Goal: Task Accomplishment & Management: Use online tool/utility

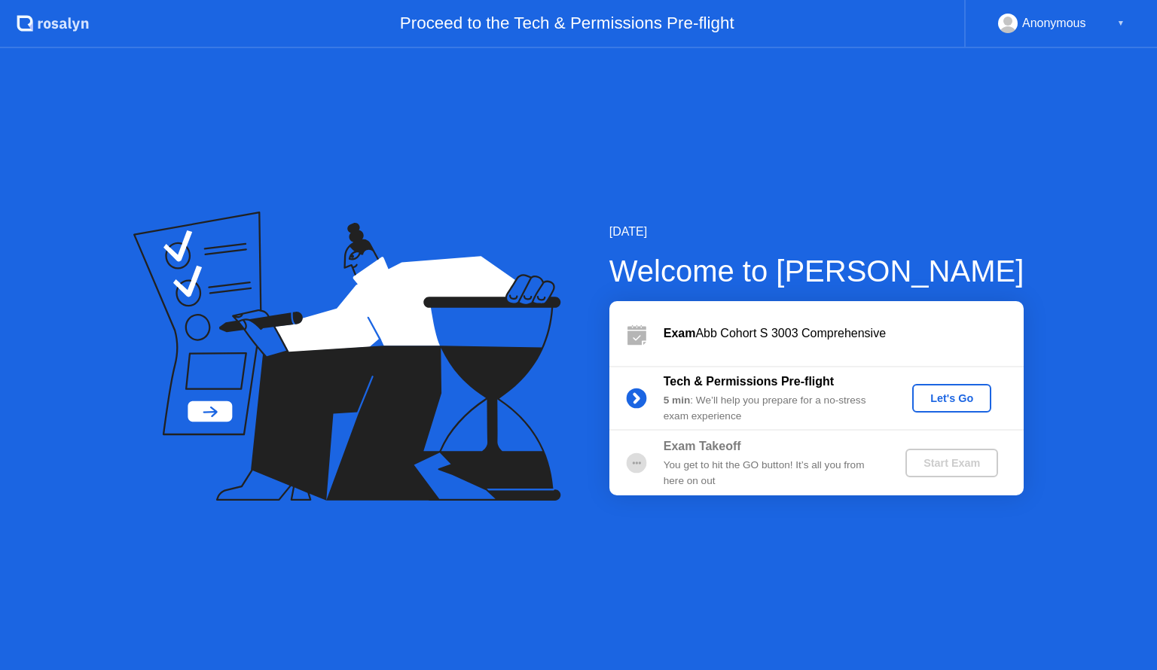
click at [975, 408] on button "Let's Go" at bounding box center [951, 398] width 79 height 29
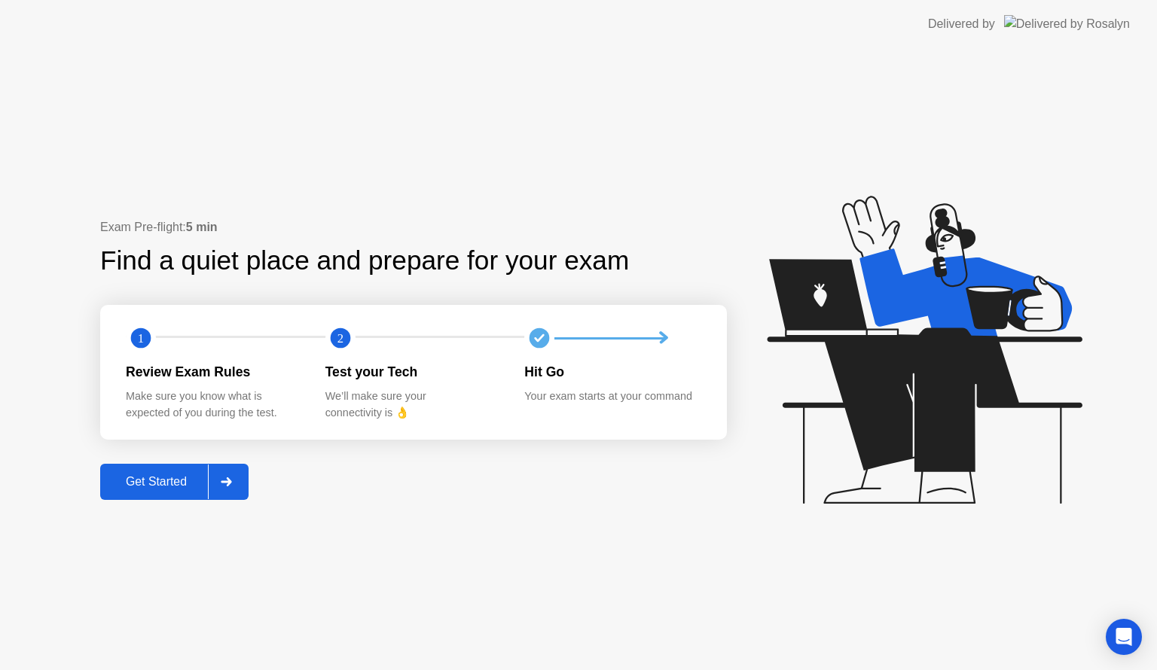
click at [156, 483] on div "Get Started" at bounding box center [156, 482] width 103 height 14
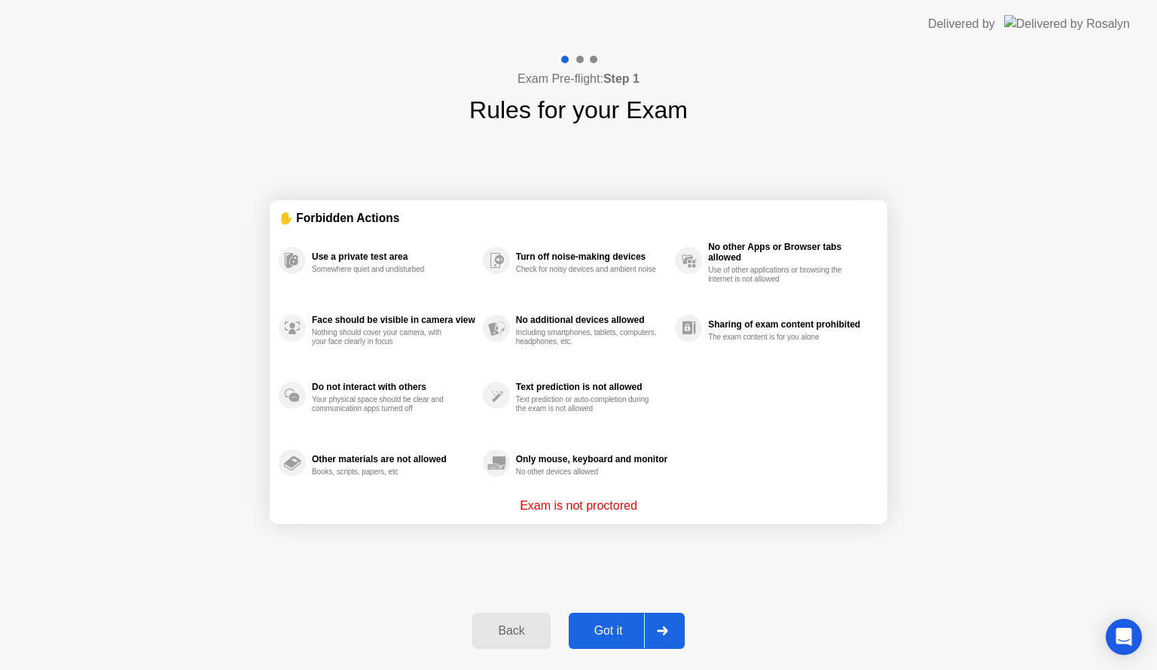
click at [629, 626] on div "Got it" at bounding box center [608, 631] width 71 height 14
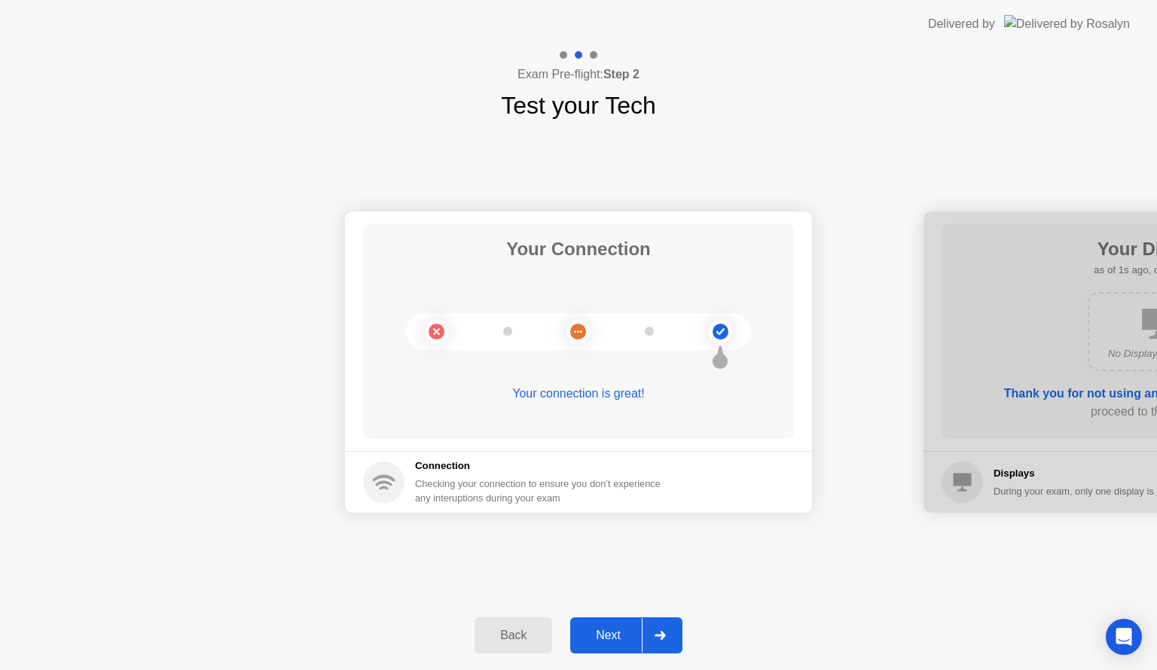
click at [622, 629] on div "Next" at bounding box center [608, 636] width 67 height 14
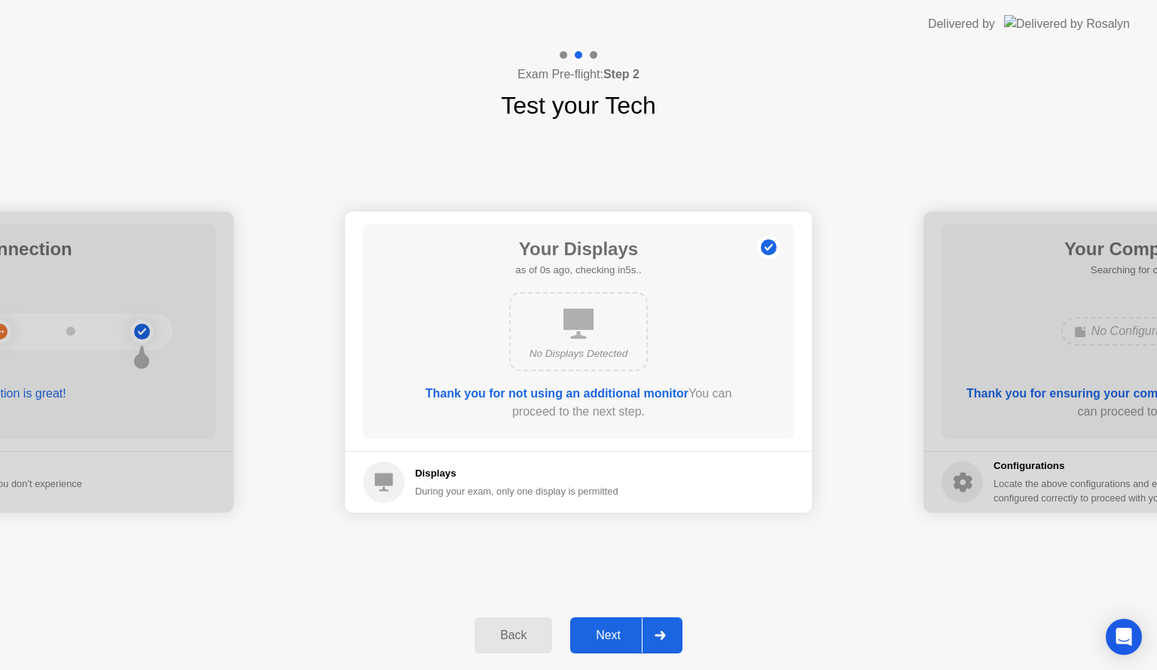
click at [622, 629] on div "Next" at bounding box center [608, 636] width 67 height 14
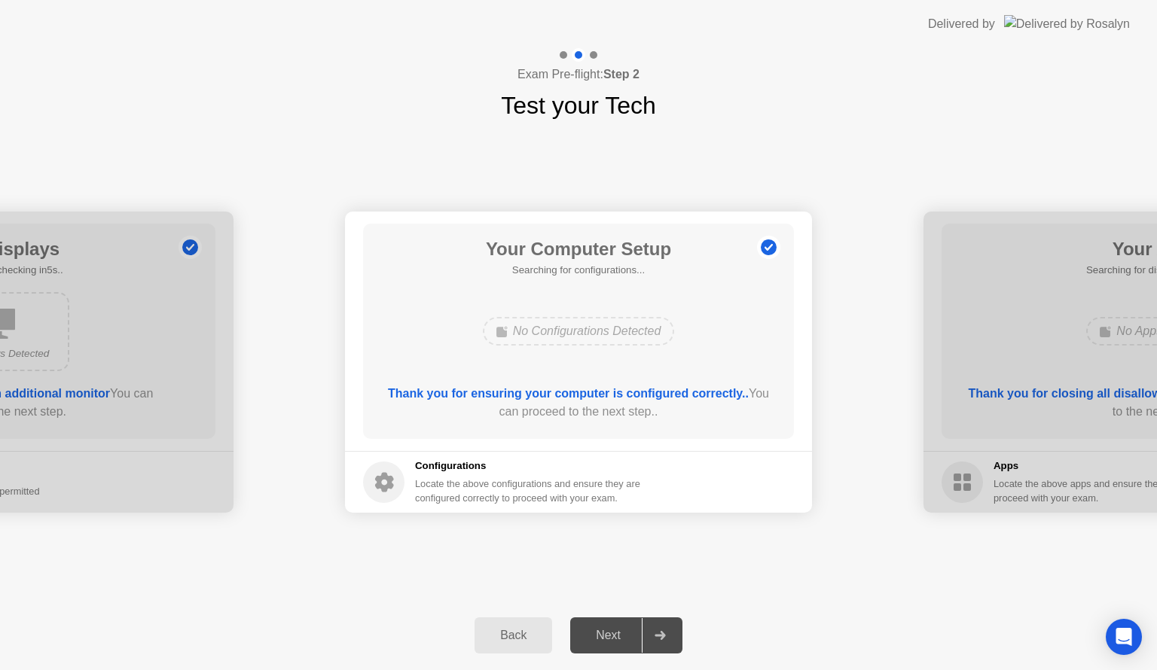
click at [622, 629] on div "Next" at bounding box center [608, 636] width 67 height 14
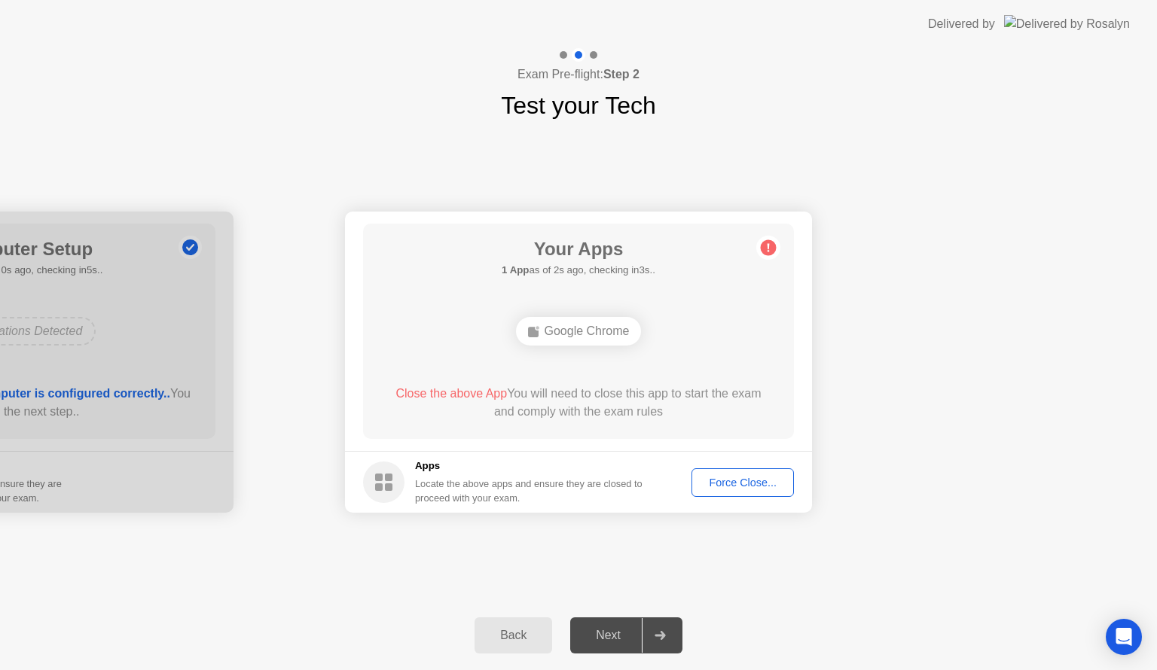
click at [747, 482] on div "Force Close..." at bounding box center [742, 483] width 92 height 12
click at [756, 480] on div "Force Close..." at bounding box center [742, 483] width 92 height 12
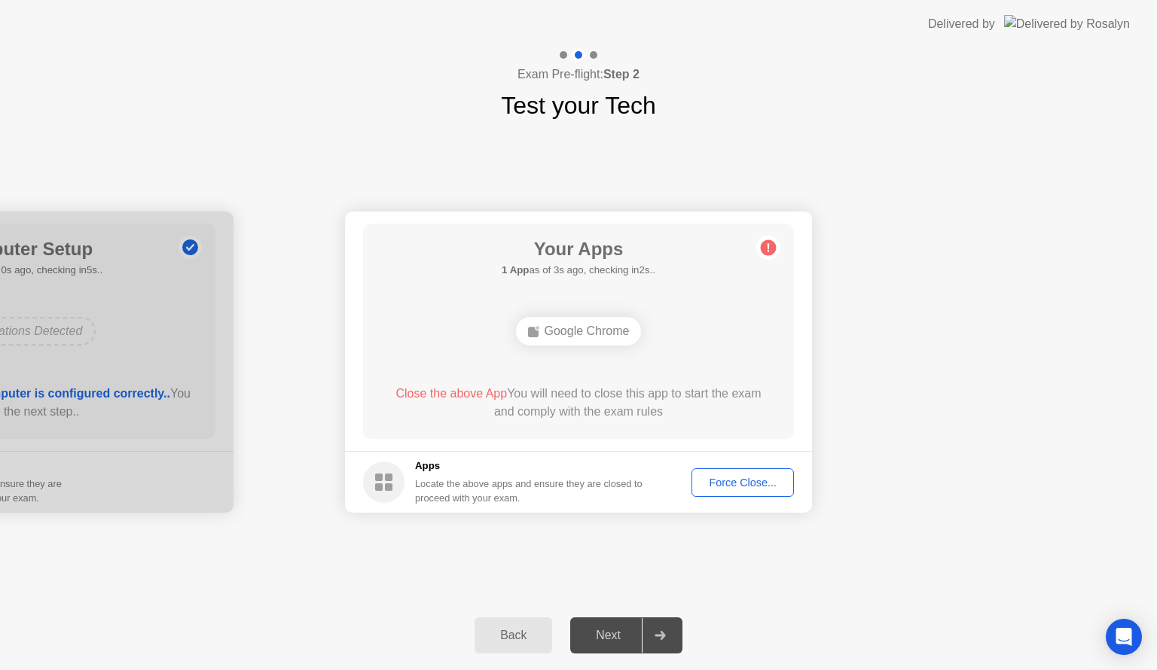
click at [727, 487] on div "Force Close..." at bounding box center [742, 483] width 92 height 12
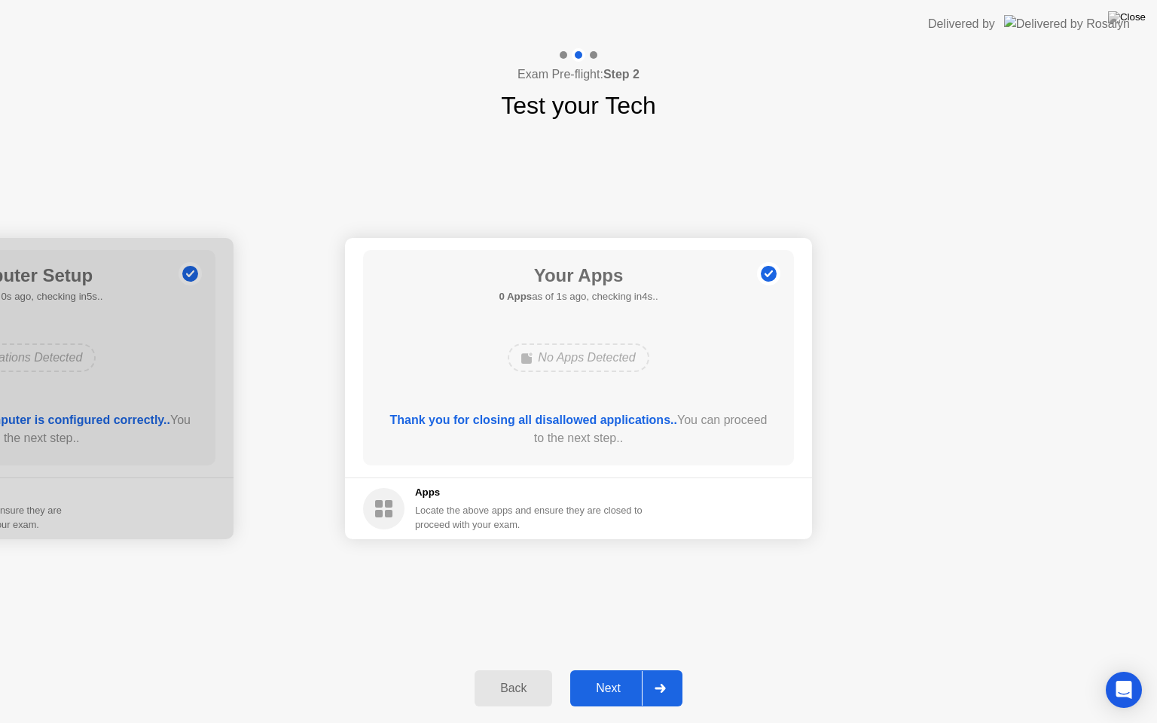
click at [608, 669] on div "Next" at bounding box center [608, 688] width 67 height 14
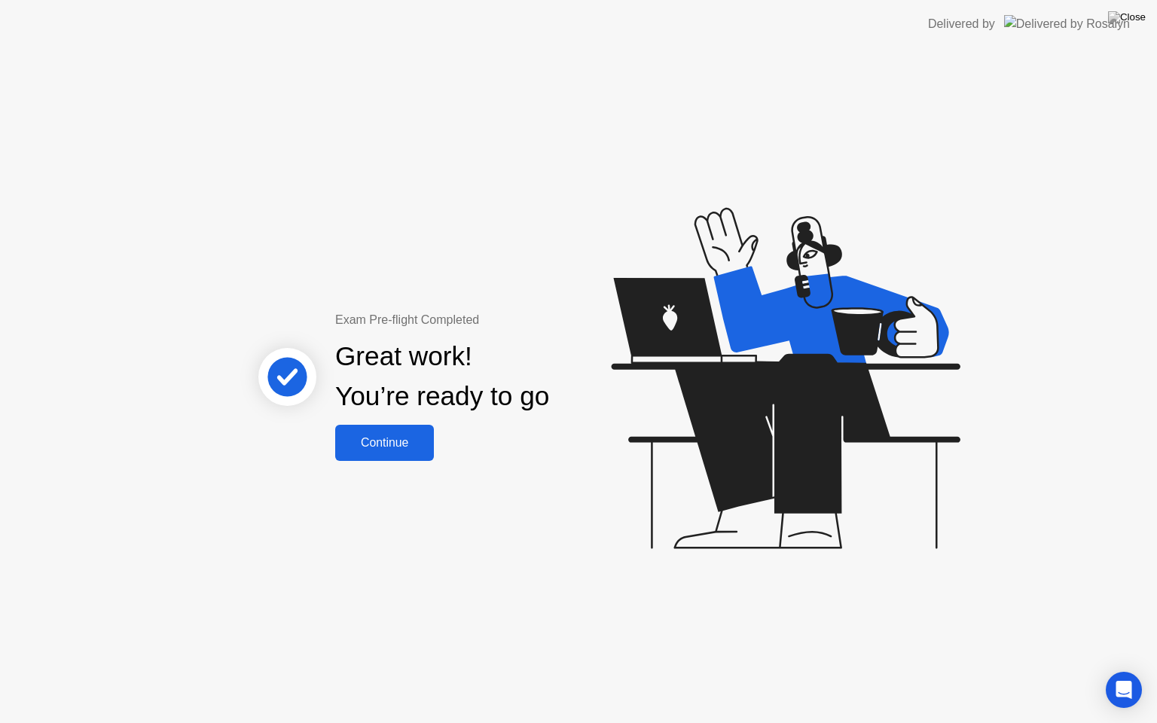
click at [400, 437] on div "Continue" at bounding box center [385, 443] width 90 height 14
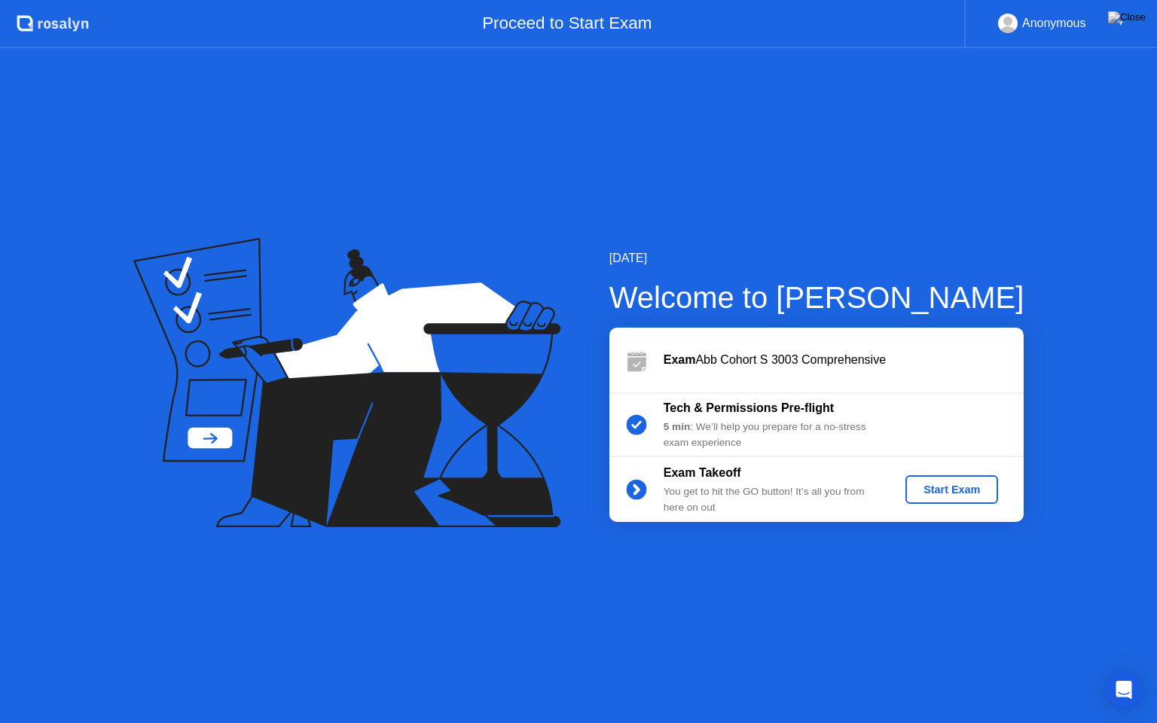
click at [948, 477] on button "Start Exam" at bounding box center [951, 489] width 93 height 29
